Goal: Information Seeking & Learning: Learn about a topic

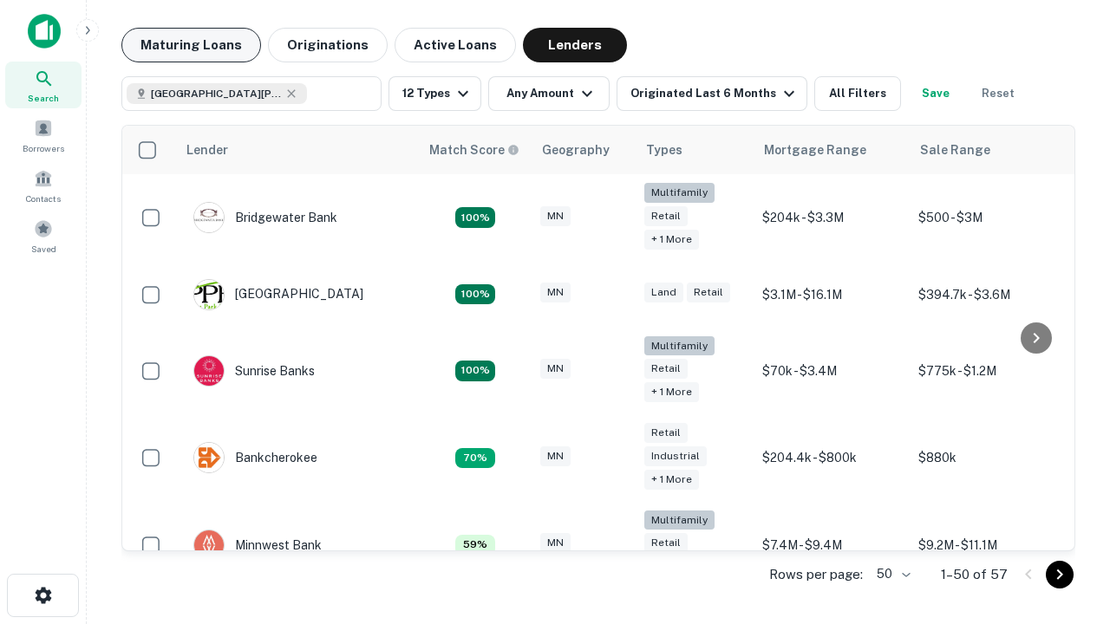
click at [191, 45] on button "Maturing Loans" at bounding box center [191, 45] width 140 height 35
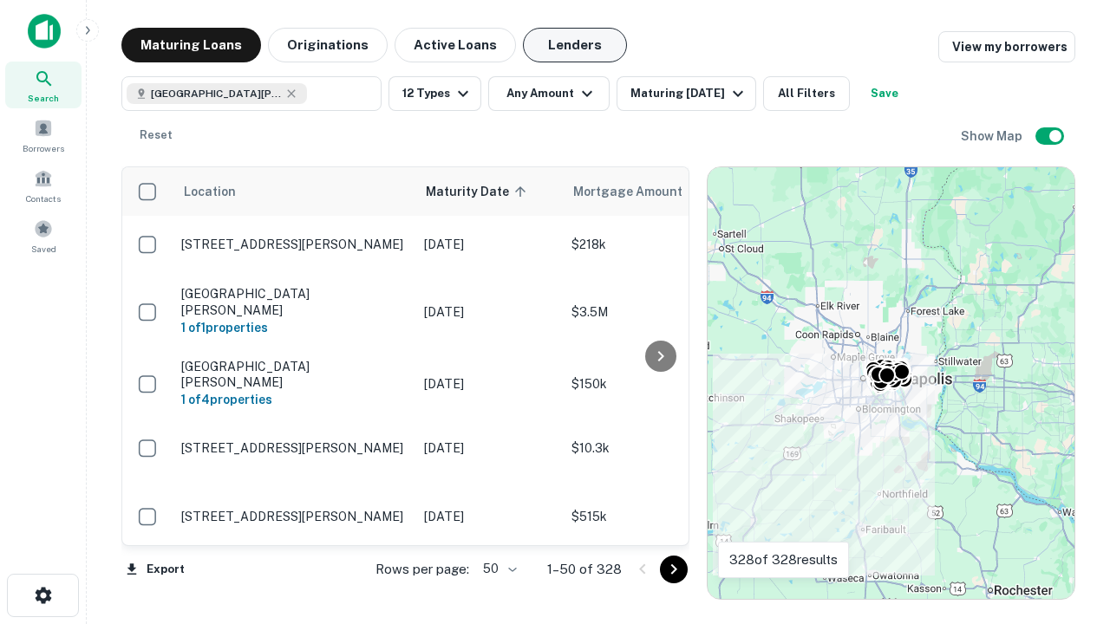
click at [575, 45] on button "Lenders" at bounding box center [575, 45] width 104 height 35
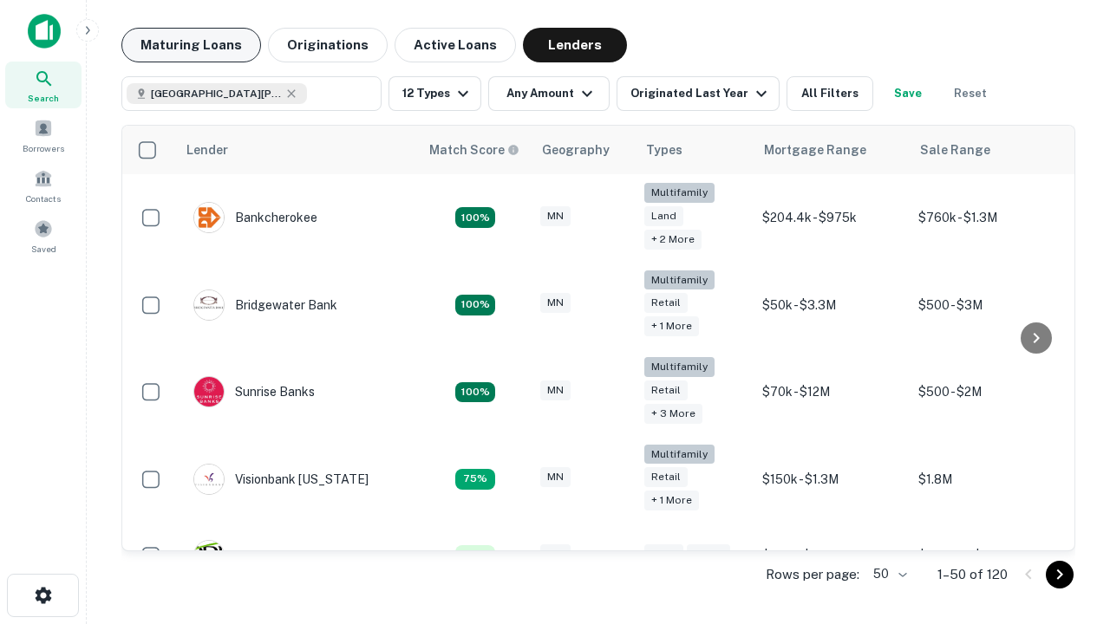
click at [191, 45] on button "Maturing Loans" at bounding box center [191, 45] width 140 height 35
